Goal: Use online tool/utility: Utilize a website feature to perform a specific function

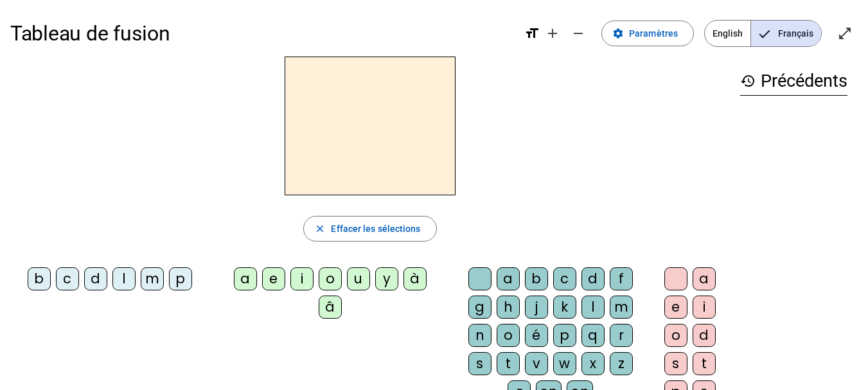
click at [562, 279] on div "c" at bounding box center [564, 278] width 23 height 23
click at [336, 282] on div "o" at bounding box center [330, 278] width 23 height 23
click at [251, 282] on div "a" at bounding box center [245, 278] width 23 height 23
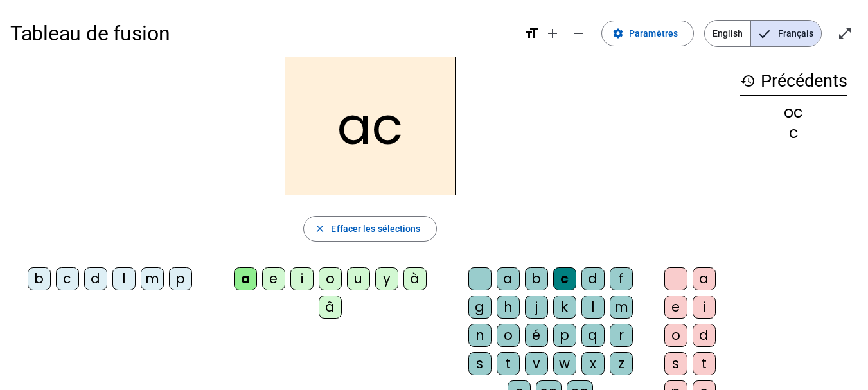
click at [368, 134] on h2 "ac" at bounding box center [370, 126] width 171 height 139
click at [505, 304] on div "h" at bounding box center [508, 307] width 23 height 23
click at [398, 126] on h2 "ah" at bounding box center [370, 126] width 171 height 139
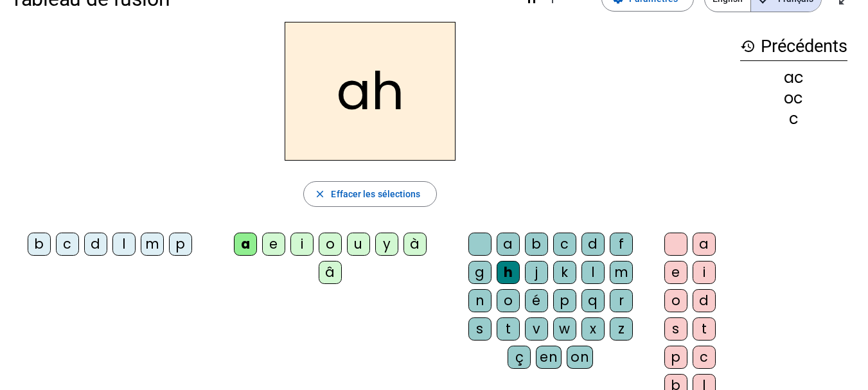
scroll to position [30, 0]
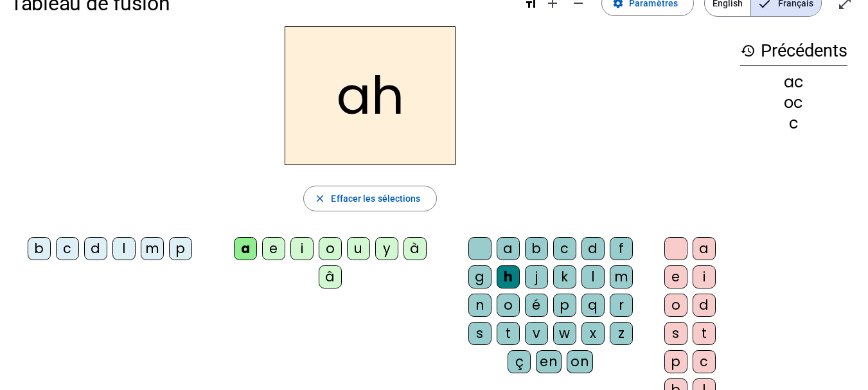
click at [273, 248] on div "e" at bounding box center [273, 248] width 23 height 23
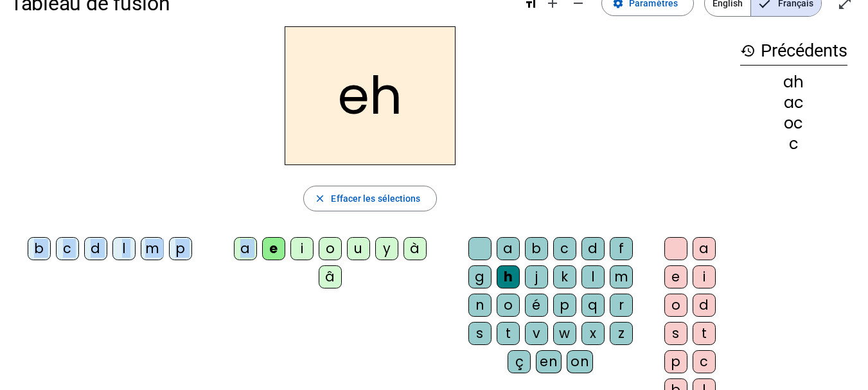
drag, startPoint x: 273, startPoint y: 248, endPoint x: 396, endPoint y: 102, distance: 191.2
click at [396, 102] on div "eh close Effacer les sélections b c d l m p a e i o u y à â a b c d f g h j k l…" at bounding box center [370, 233] width 720 height 414
click at [345, 200] on span "Effacer les sélections" at bounding box center [375, 198] width 89 height 15
click at [216, 294] on div "a e i o u y à â" at bounding box center [333, 265] width 236 height 67
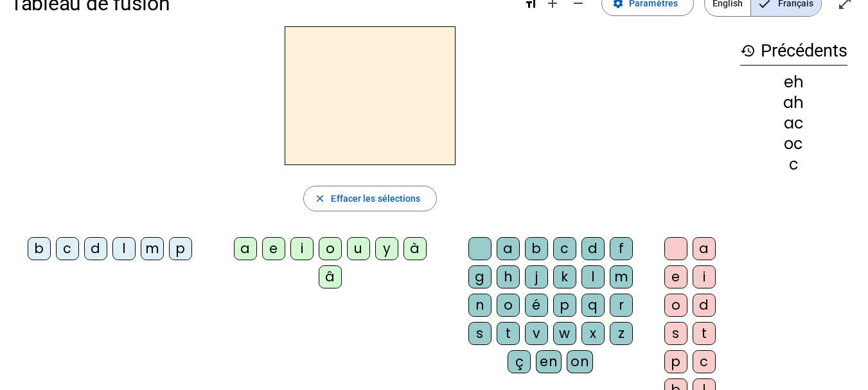
click at [183, 246] on div "p" at bounding box center [180, 248] width 23 height 23
click at [247, 249] on div "a" at bounding box center [245, 248] width 23 height 23
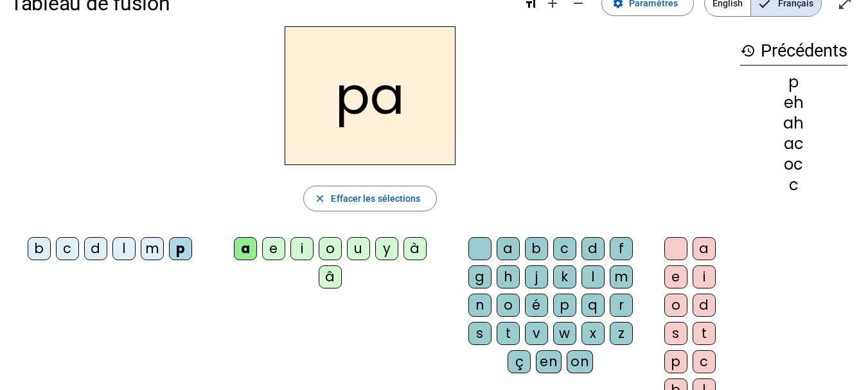
click at [565, 249] on div "c" at bounding box center [564, 248] width 23 height 23
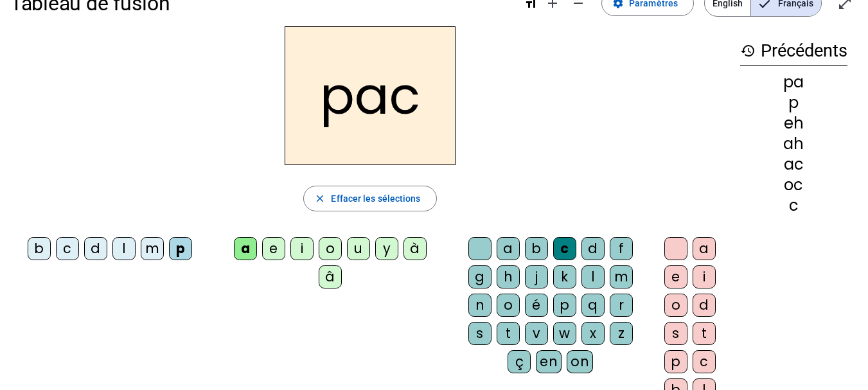
click at [152, 251] on div "m" at bounding box center [152, 248] width 23 height 23
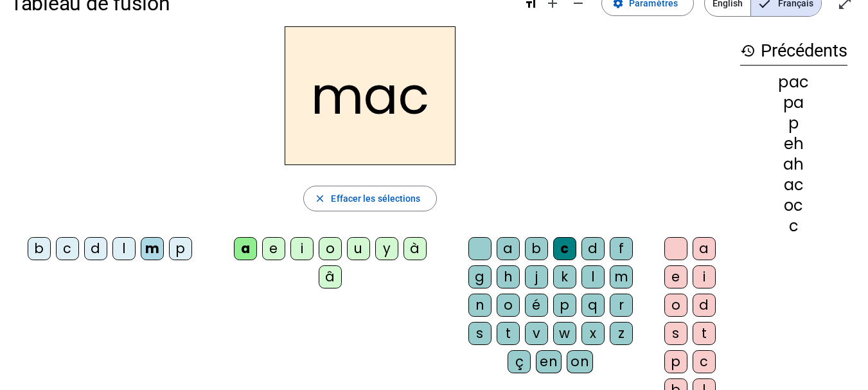
click at [39, 251] on div "b" at bounding box center [39, 248] width 23 height 23
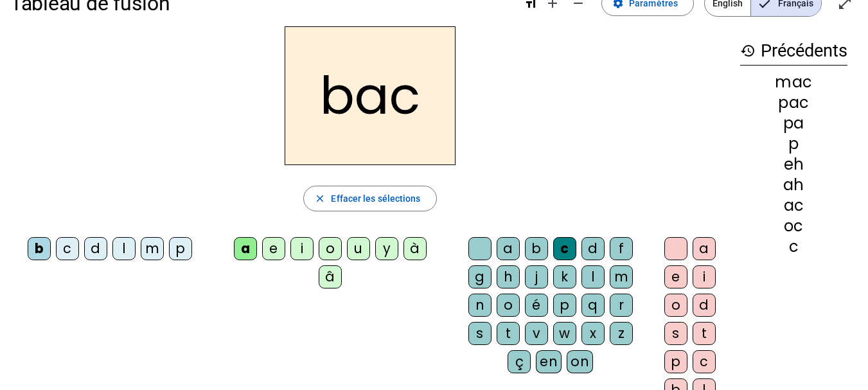
click at [127, 249] on div "l" at bounding box center [123, 248] width 23 height 23
